Goal: Obtain resource: Obtain resource

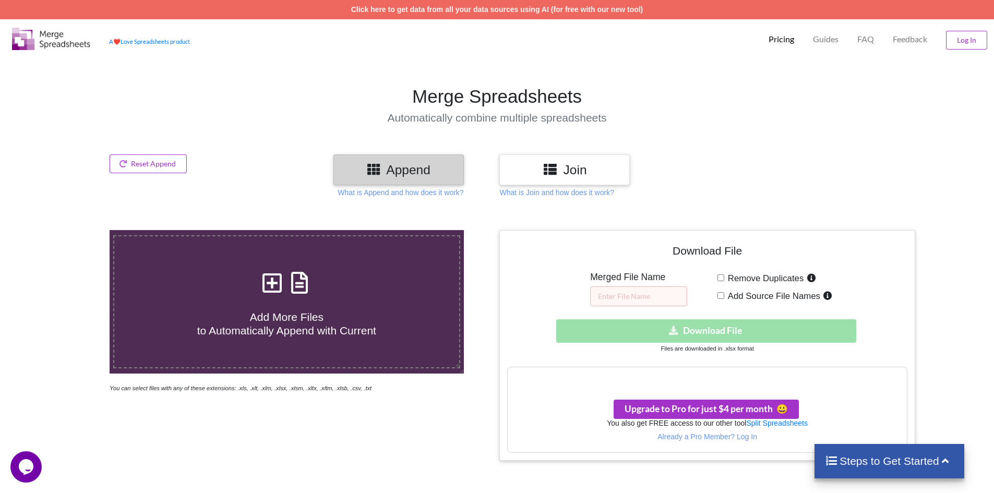
click at [775, 330] on div "Download hidden Download File" at bounding box center [707, 330] width 400 height 23
click at [882, 470] on div "Steps to Get Started" at bounding box center [889, 461] width 150 height 34
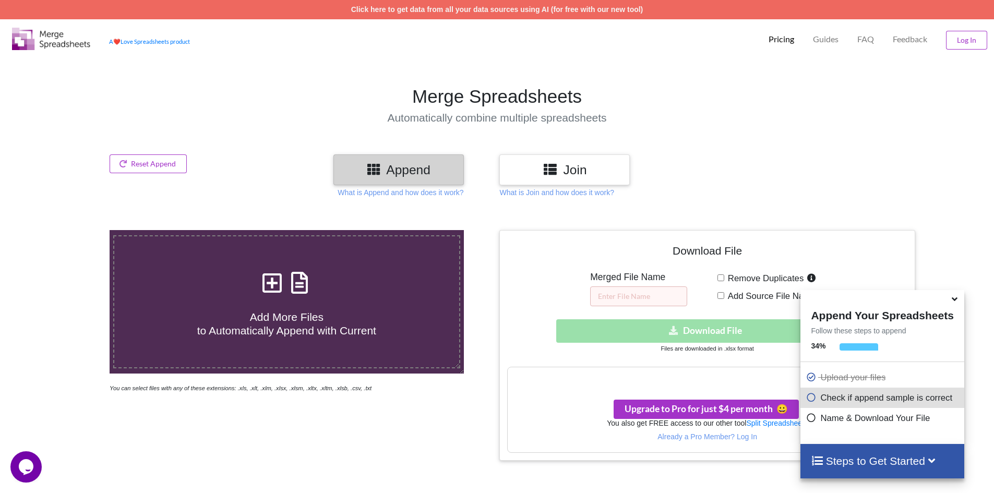
click at [957, 301] on icon at bounding box center [954, 297] width 11 height 9
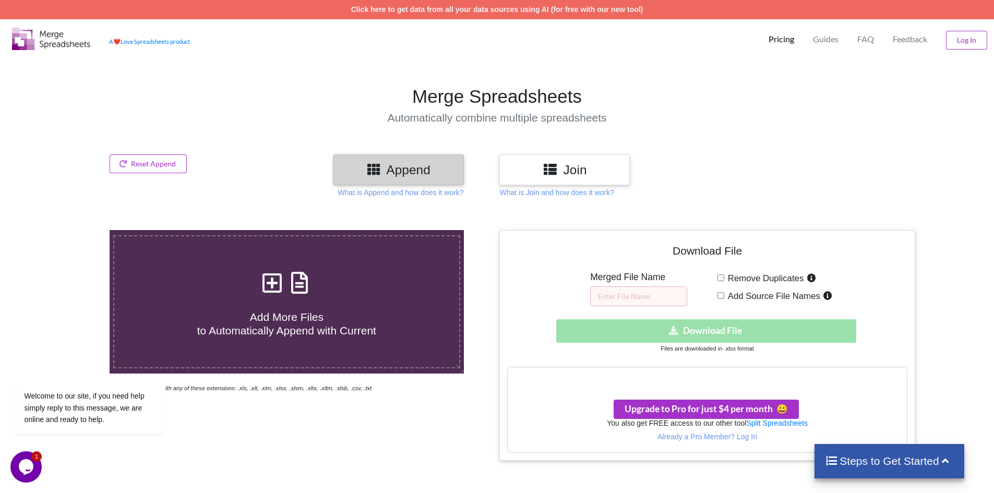
click at [943, 465] on icon at bounding box center [945, 459] width 13 height 11
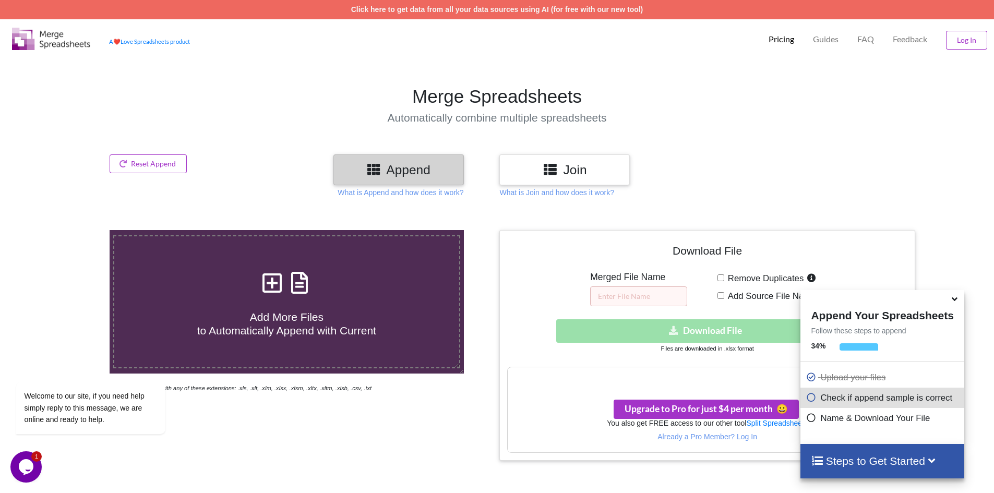
click at [806, 420] on icon at bounding box center [811, 416] width 10 height 9
click at [810, 419] on icon at bounding box center [811, 416] width 10 height 9
click at [811, 419] on icon at bounding box center [811, 416] width 10 height 9
click at [811, 420] on icon at bounding box center [811, 416] width 10 height 9
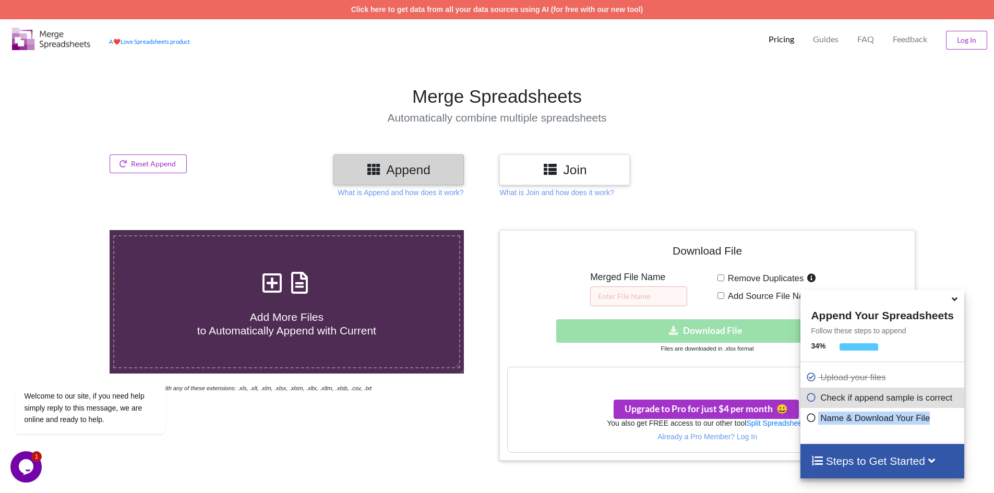
click at [811, 420] on icon at bounding box center [811, 416] width 10 height 9
click at [955, 302] on icon at bounding box center [954, 297] width 11 height 9
